Goal: Task Accomplishment & Management: Complete application form

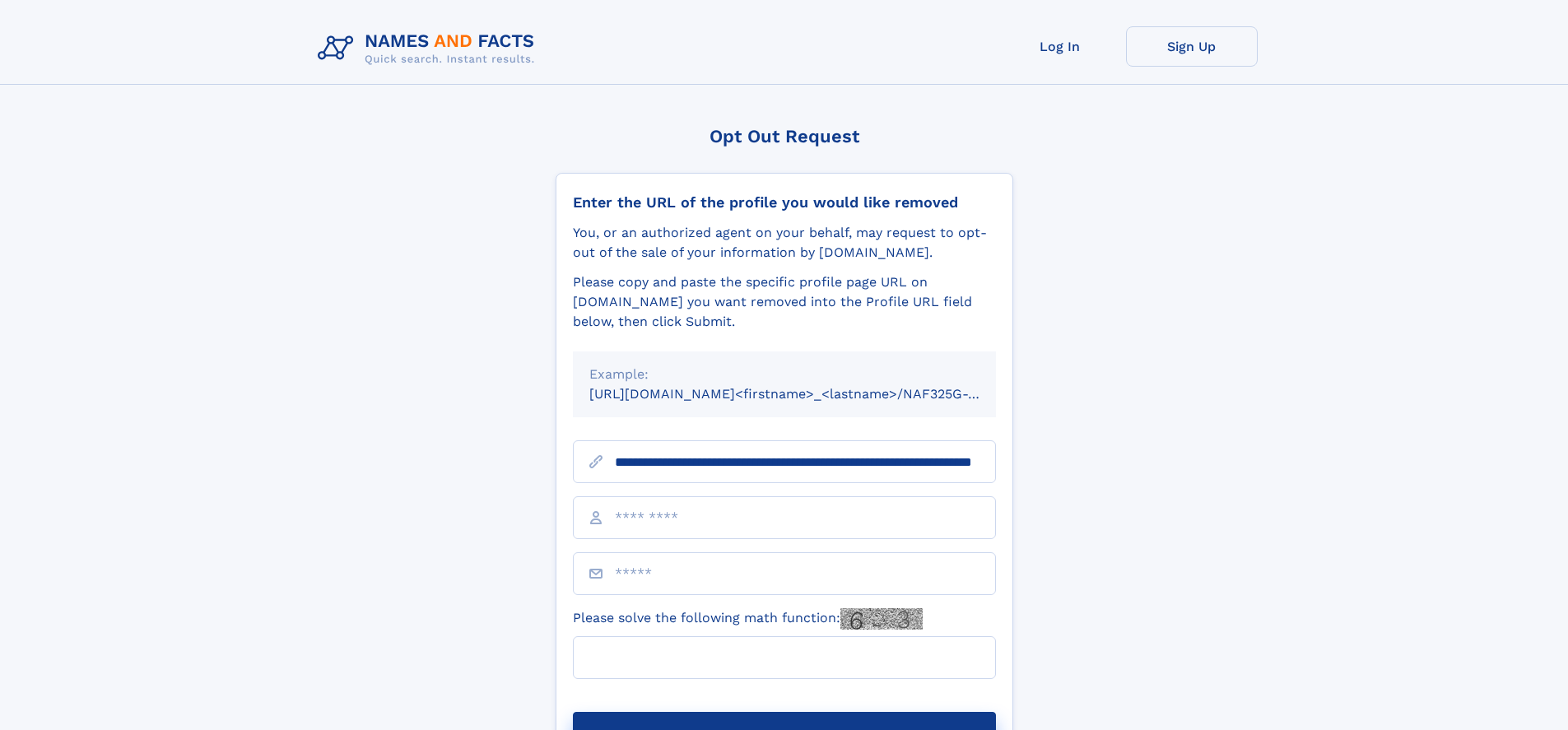
scroll to position [0, 149]
type input "**********"
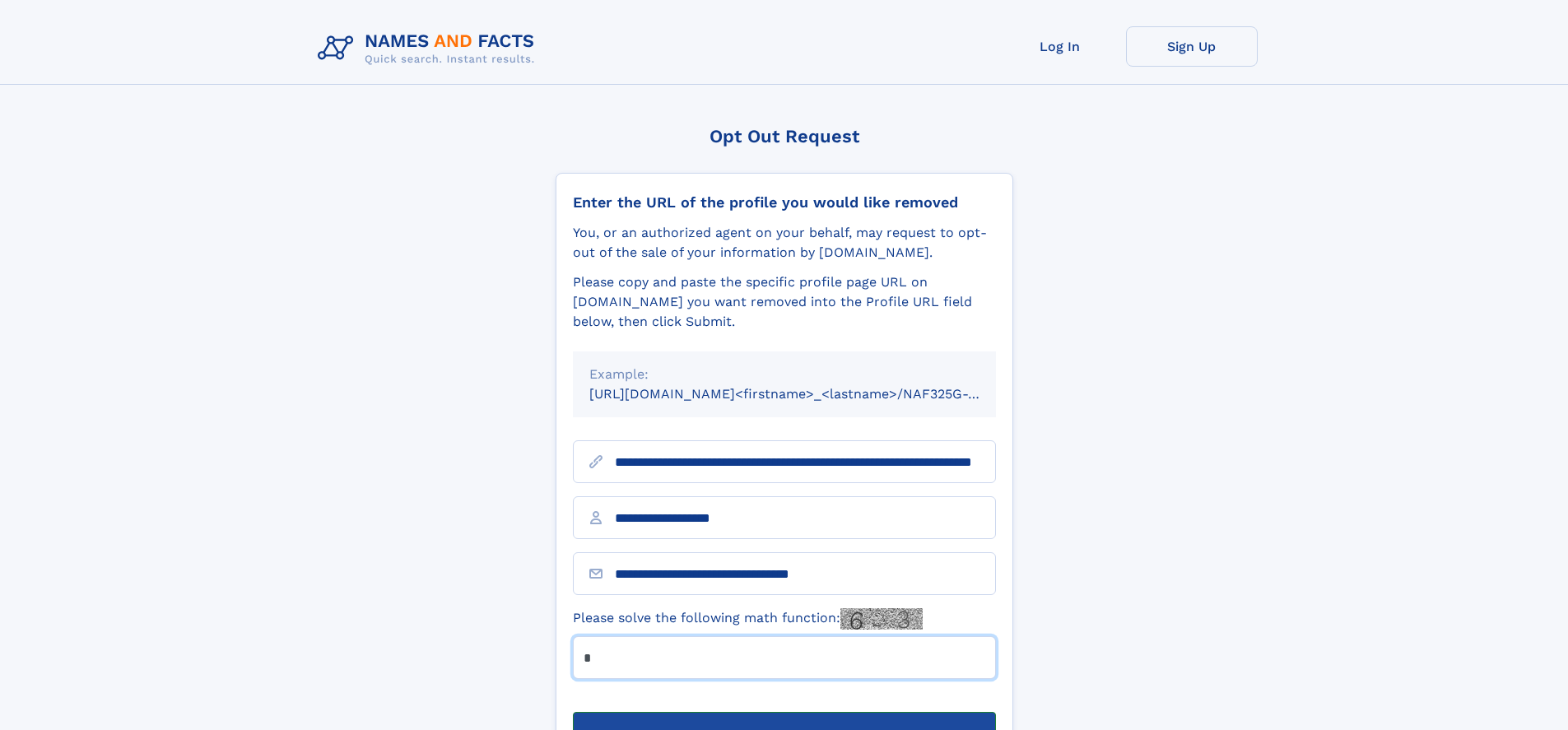
type input "*"
click at [784, 712] on button "Submit Opt Out Request" at bounding box center [785, 738] width 423 height 53
